Goal: Find specific page/section: Find specific page/section

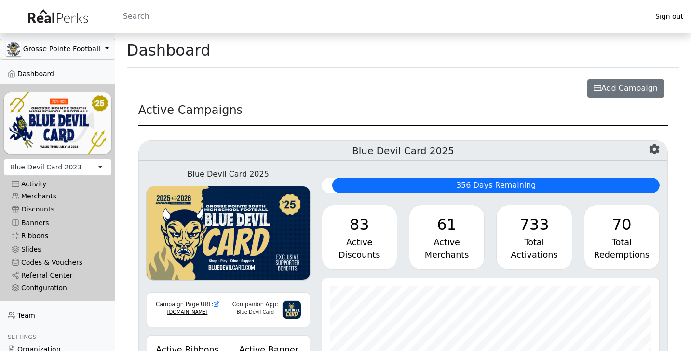
scroll to position [111, 338]
click at [77, 166] on div "Blue Devil Card 2023" at bounding box center [58, 167] width 108 height 17
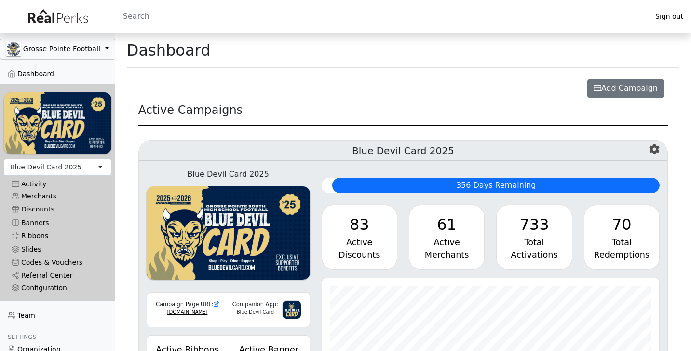
scroll to position [111, 338]
click at [47, 279] on link "Referral Center" at bounding box center [58, 275] width 108 height 13
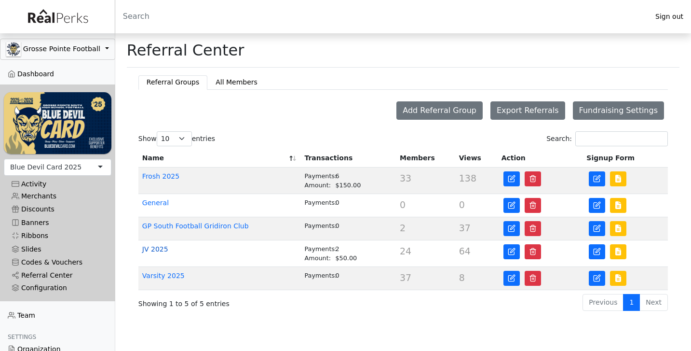
click at [163, 248] on link "JV 2025" at bounding box center [155, 249] width 26 height 8
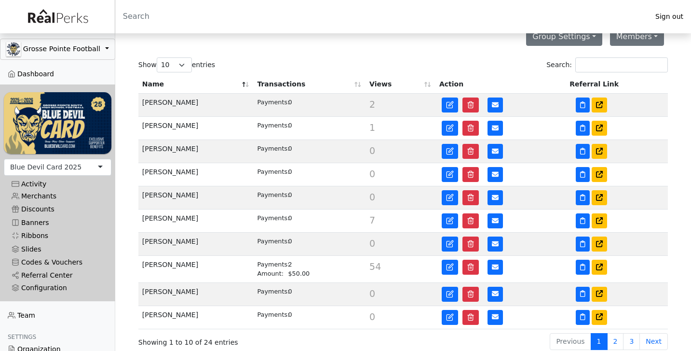
scroll to position [164, 0]
click at [602, 315] on icon at bounding box center [599, 316] width 7 height 7
